Goal: Check status: Check status

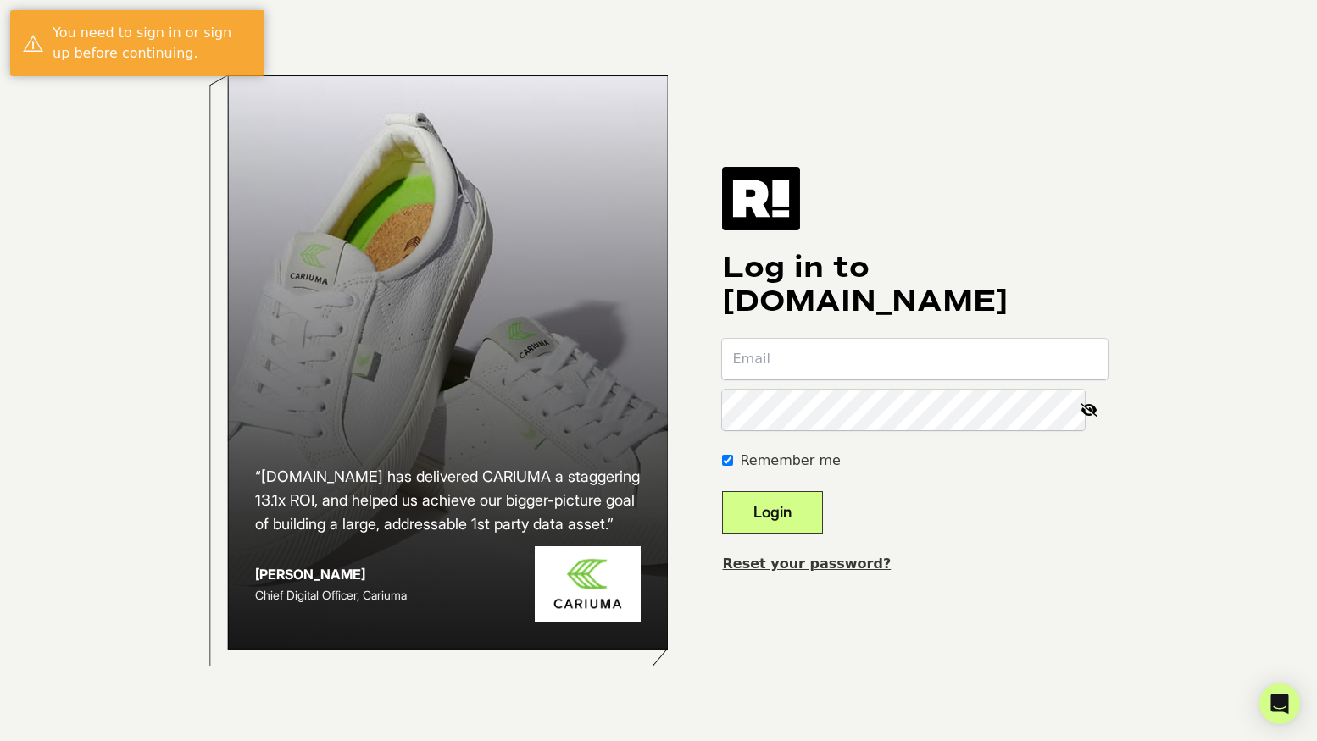
type input "[PERSON_NAME][EMAIL_ADDRESS][DOMAIN_NAME]"
click at [810, 502] on button "Login" at bounding box center [772, 512] width 101 height 42
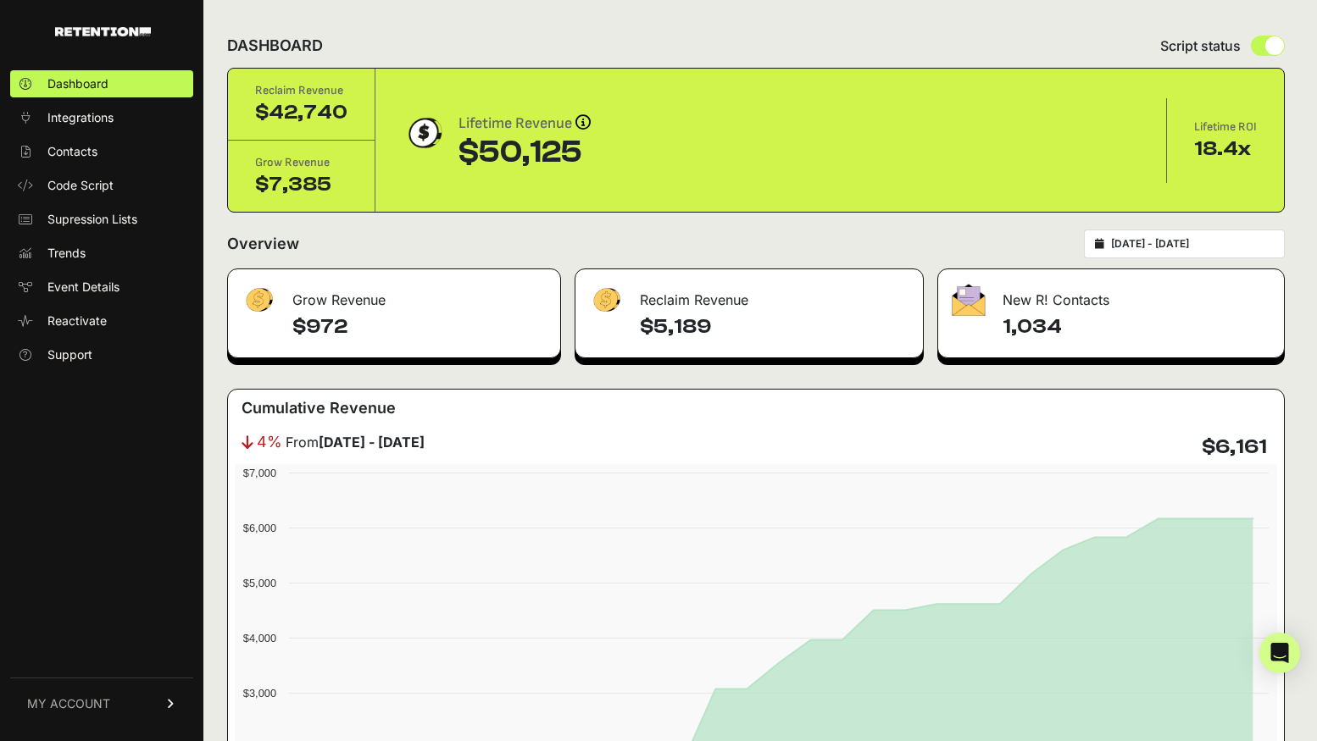
click at [1175, 245] on input "2025-08-10 - 2025-09-09" at bounding box center [1192, 244] width 163 height 14
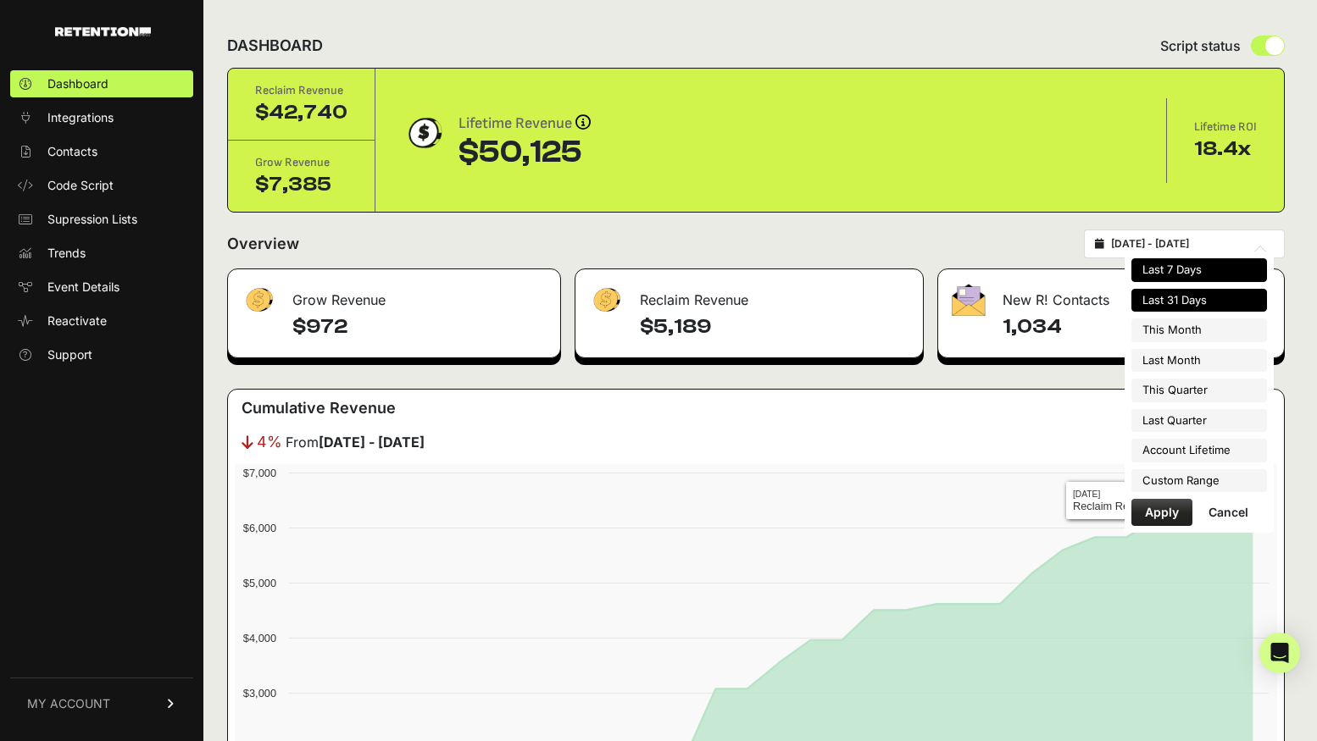
type input "2025-04-01"
type input "2025-06-30"
type input "2025-07-01"
type input "2025-09-30"
type input "2025-08-10"
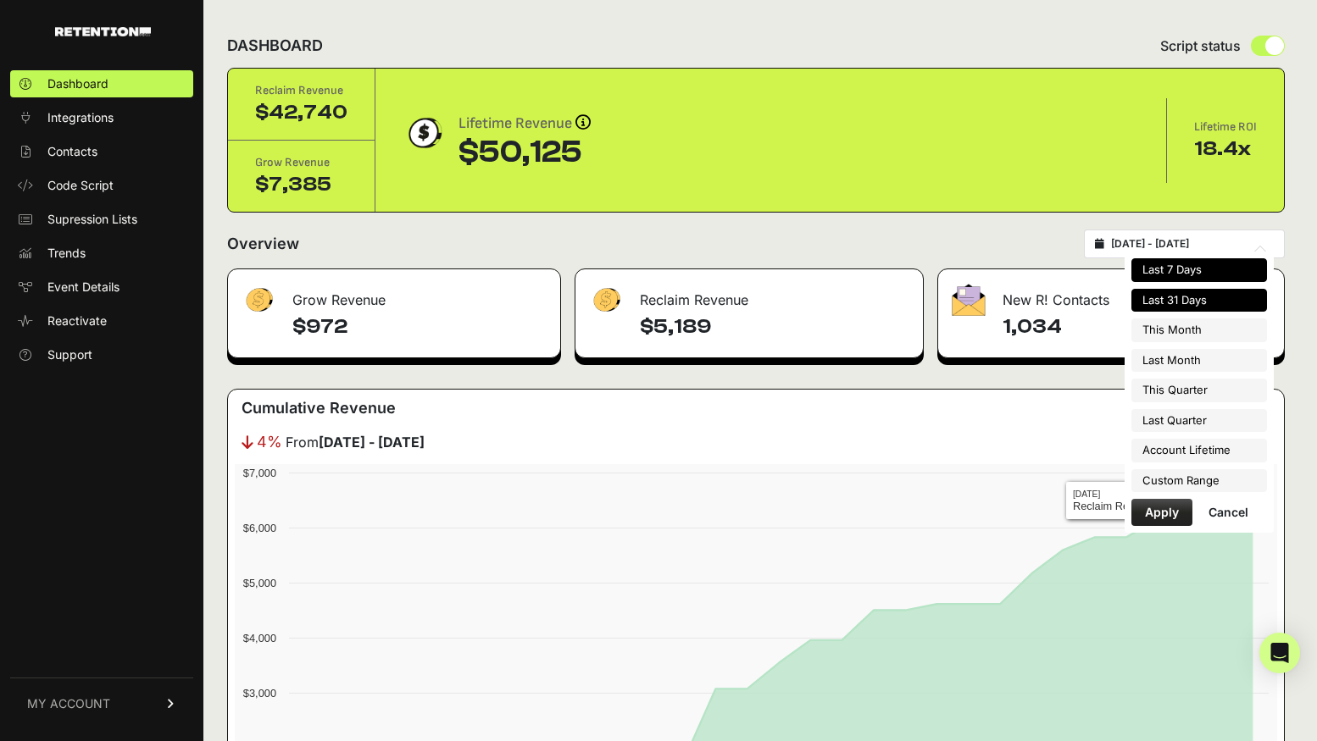
type input "2025-09-09"
type input "2025-08-01"
type input "2025-08-31"
type input "2025-07-01"
type input "2025-09-30"
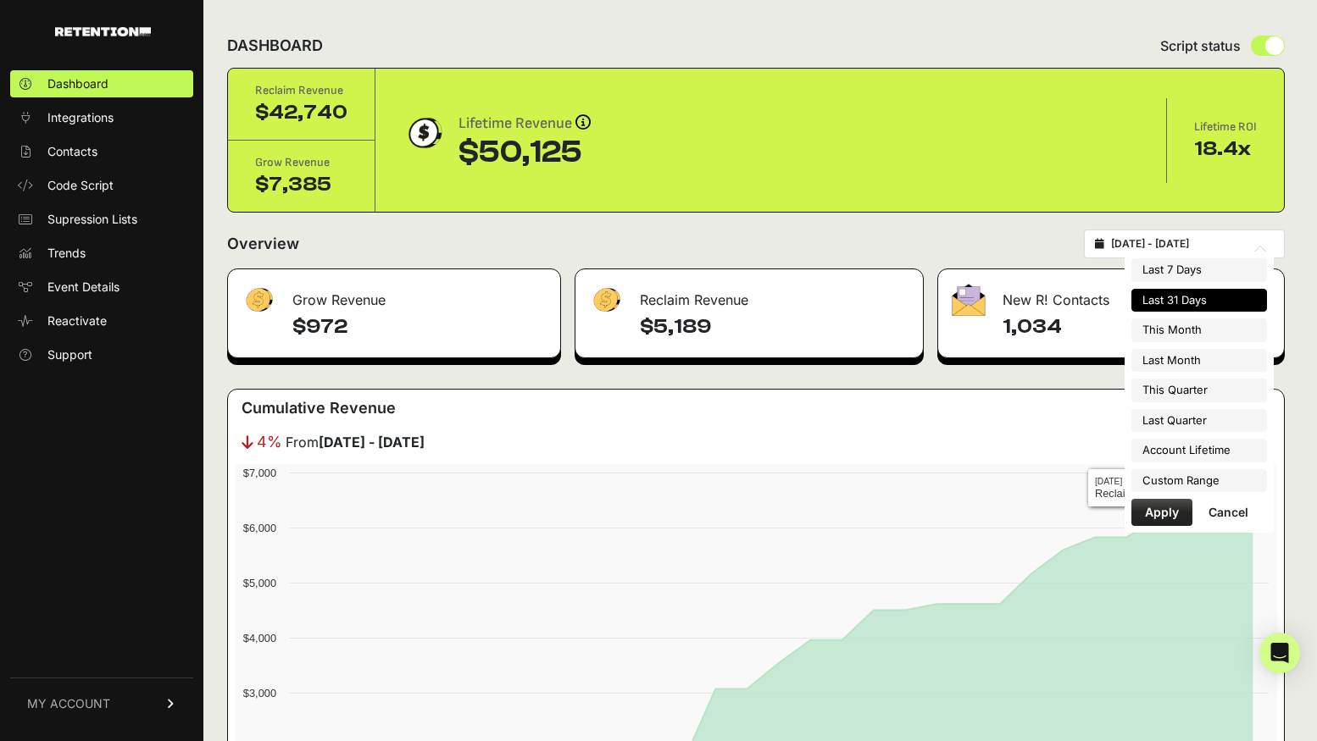
type input "2025-08-10"
type input "2025-09-09"
click at [1190, 483] on li "Custom Range" at bounding box center [1199, 481] width 136 height 24
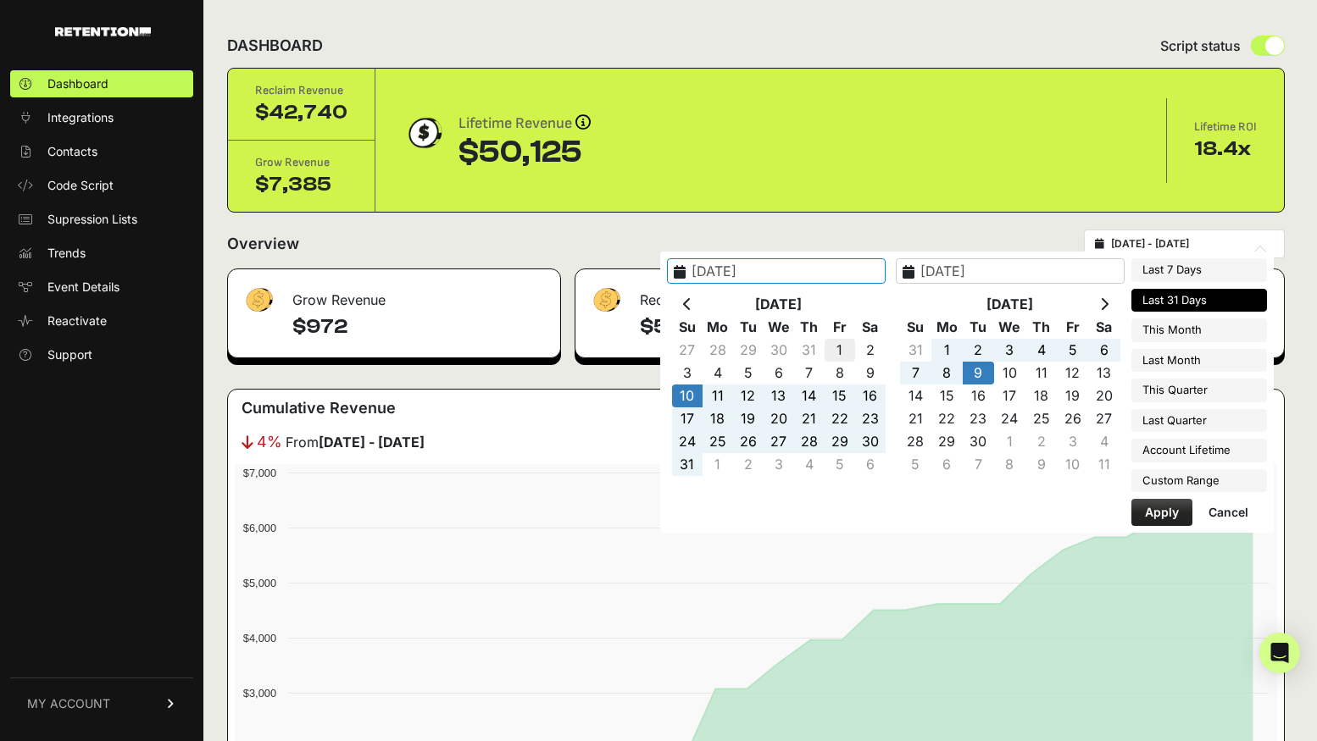
type input "2025-08-01"
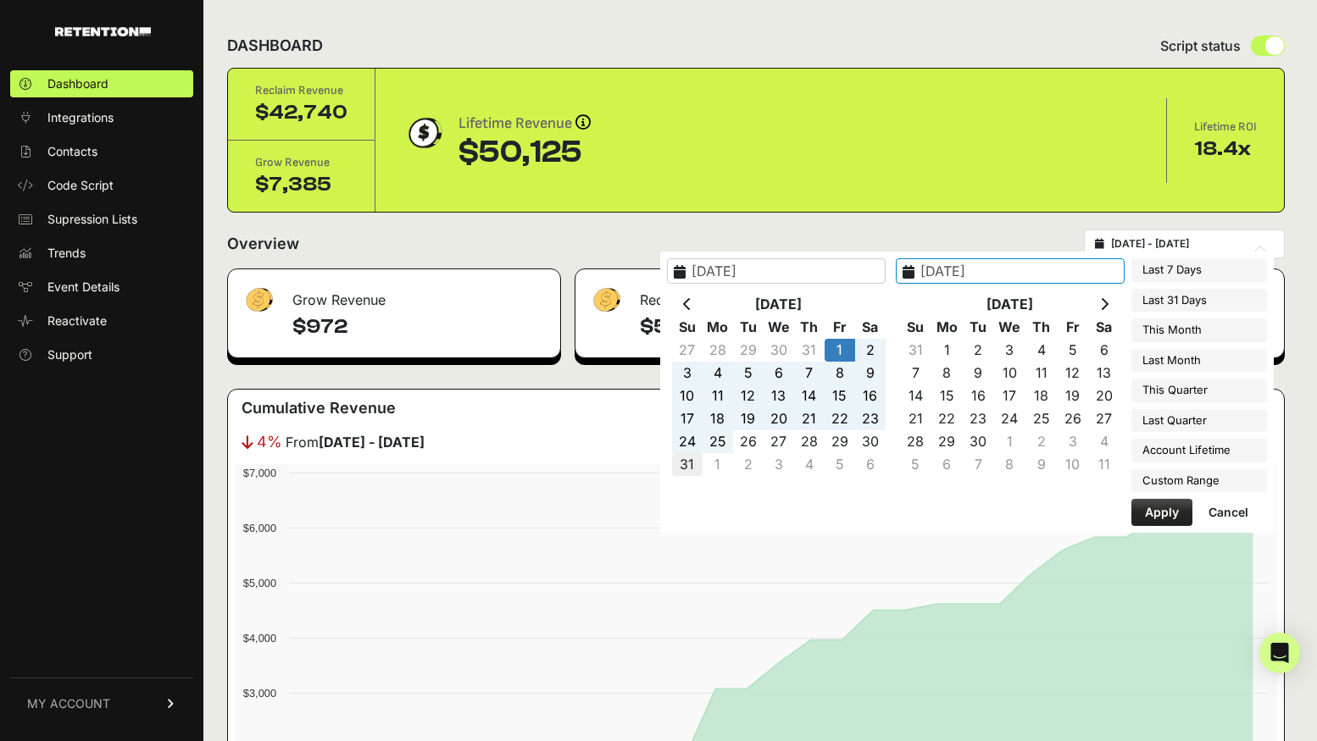
type input "2025-08-31"
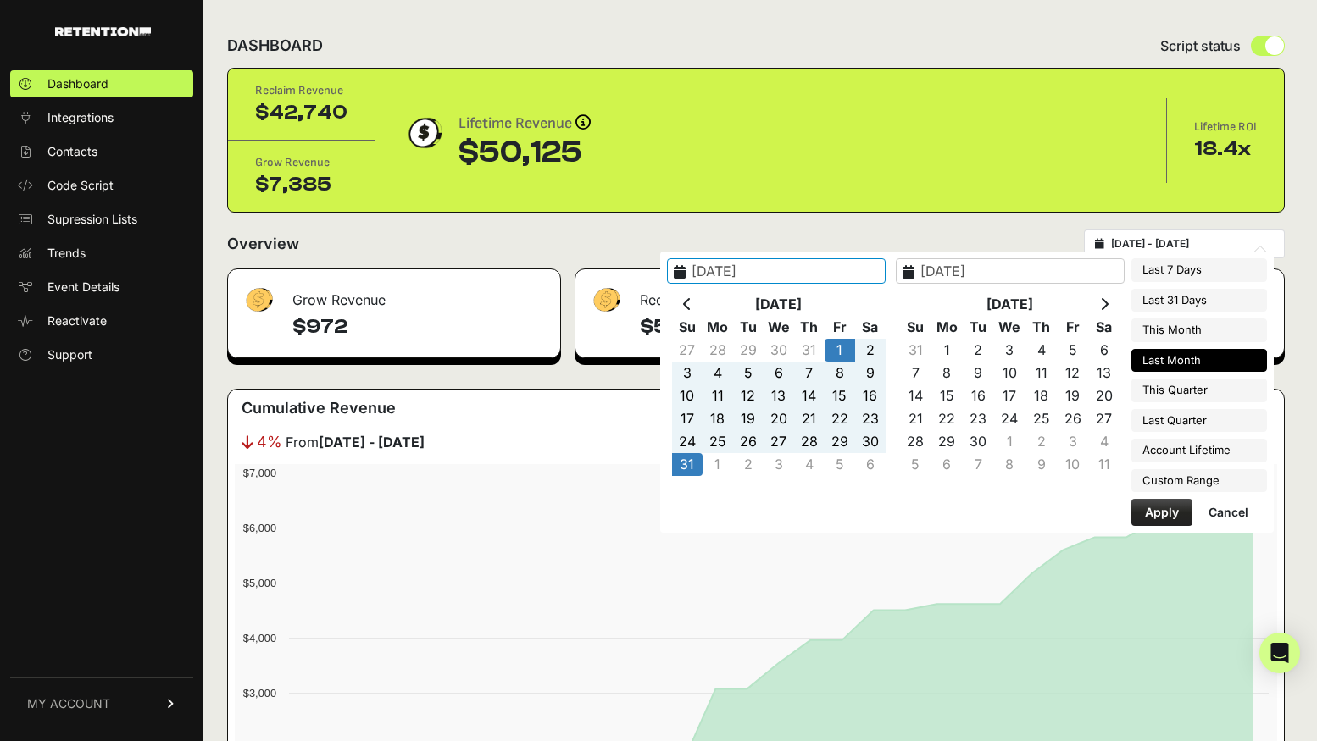
type input "2025-08-01"
click at [1157, 516] on button "Apply" at bounding box center [1161, 512] width 61 height 27
type input "[DATE] - [DATE]"
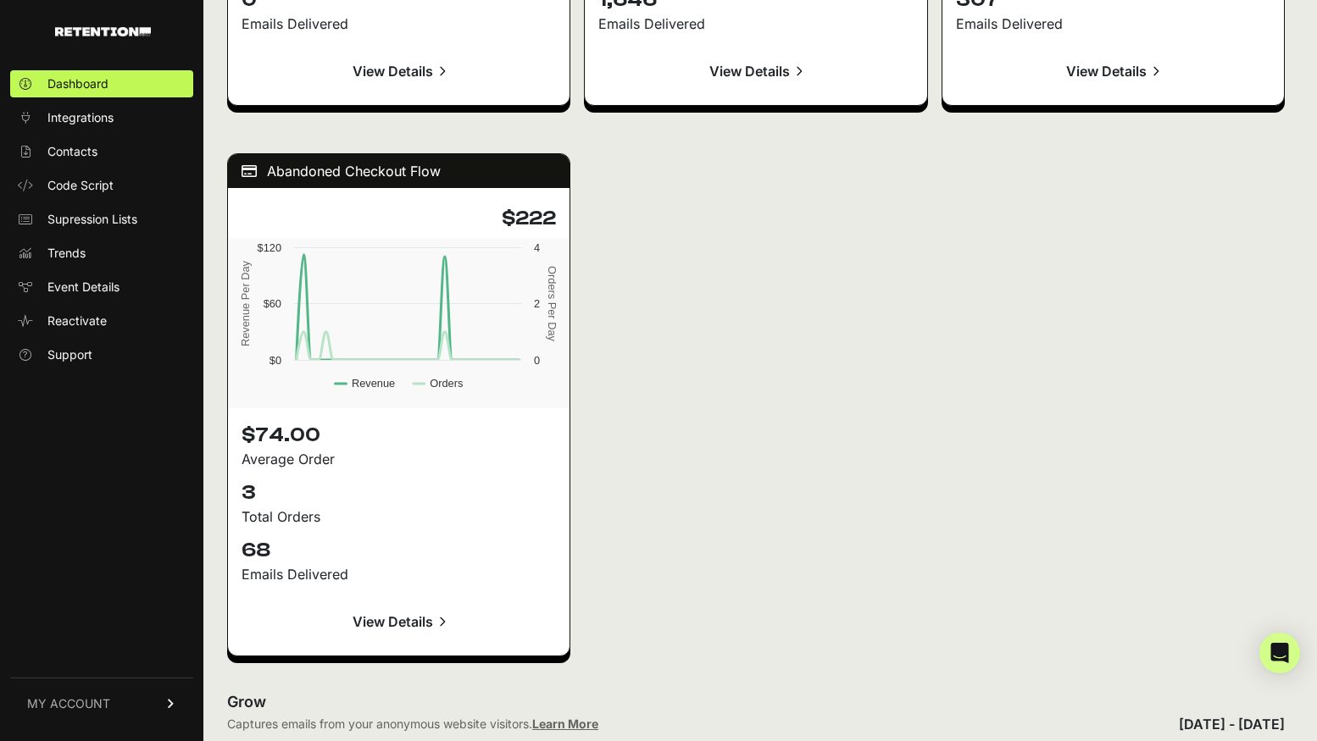
scroll to position [2078, 0]
